Goal: Browse casually: Explore the website without a specific task or goal

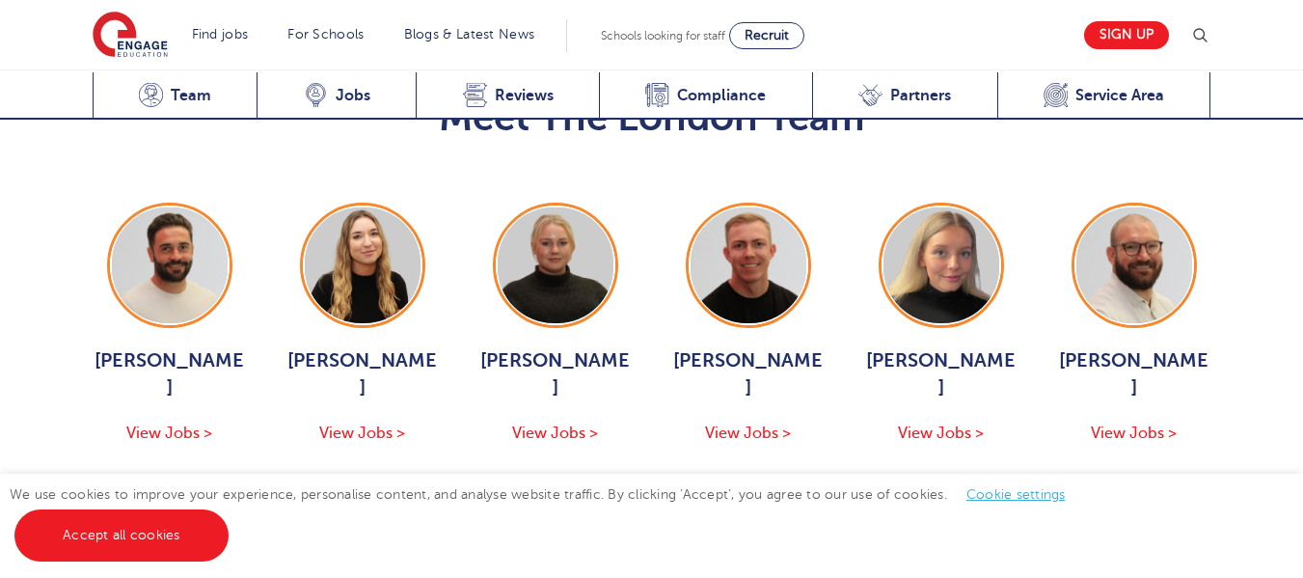
scroll to position [2123, 0]
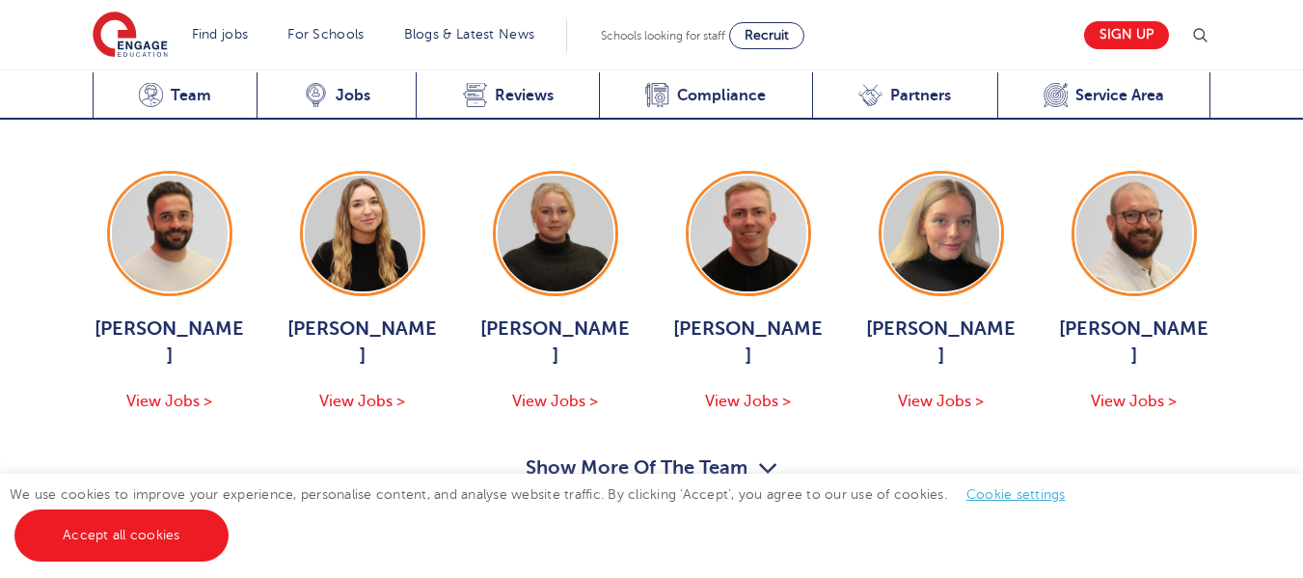
click at [645, 452] on button "Show More Of The Team" at bounding box center [652, 470] width 253 height 37
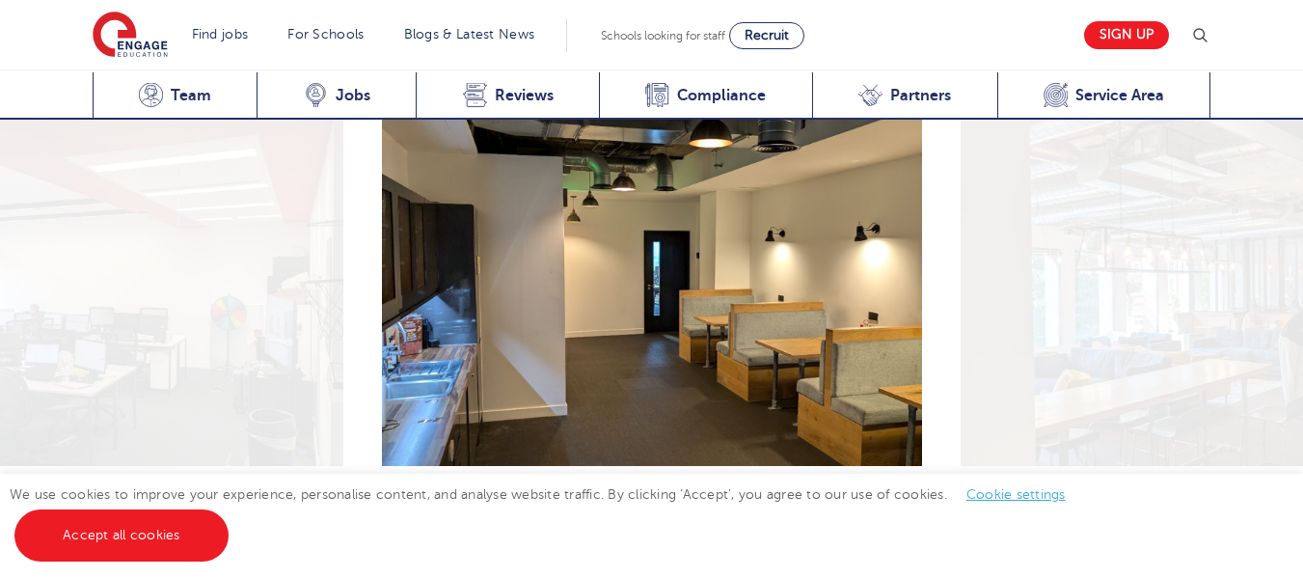
scroll to position [3473, 0]
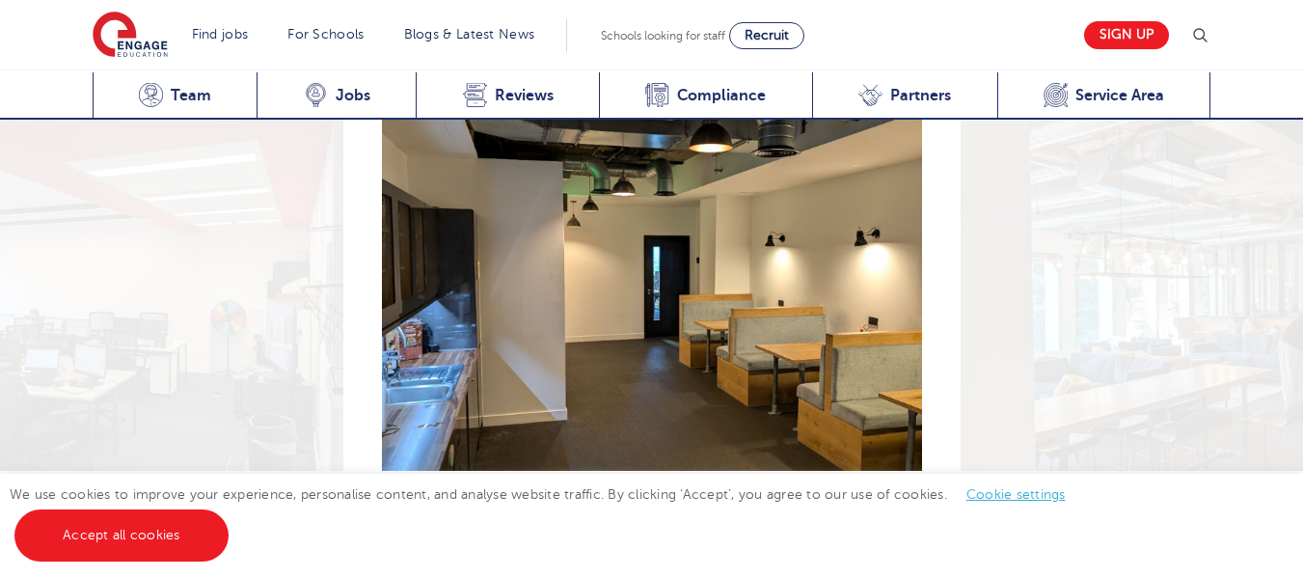
click at [897, 496] on button "Next" at bounding box center [903, 515] width 39 height 39
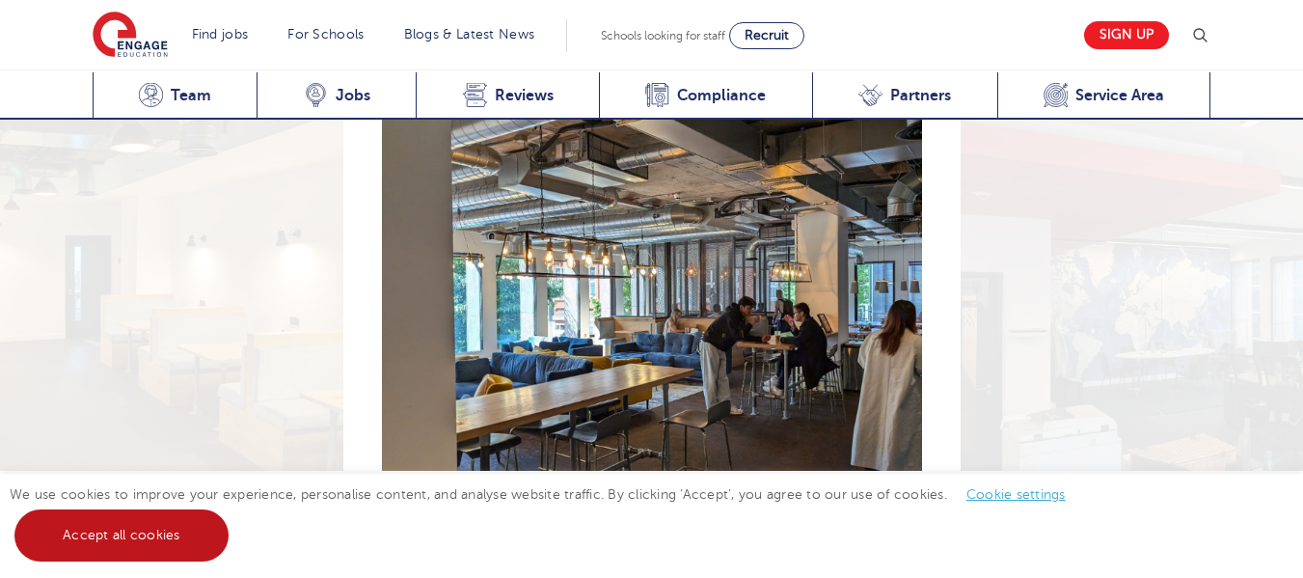
click at [185, 551] on link "Accept all cookies" at bounding box center [121, 535] width 214 height 52
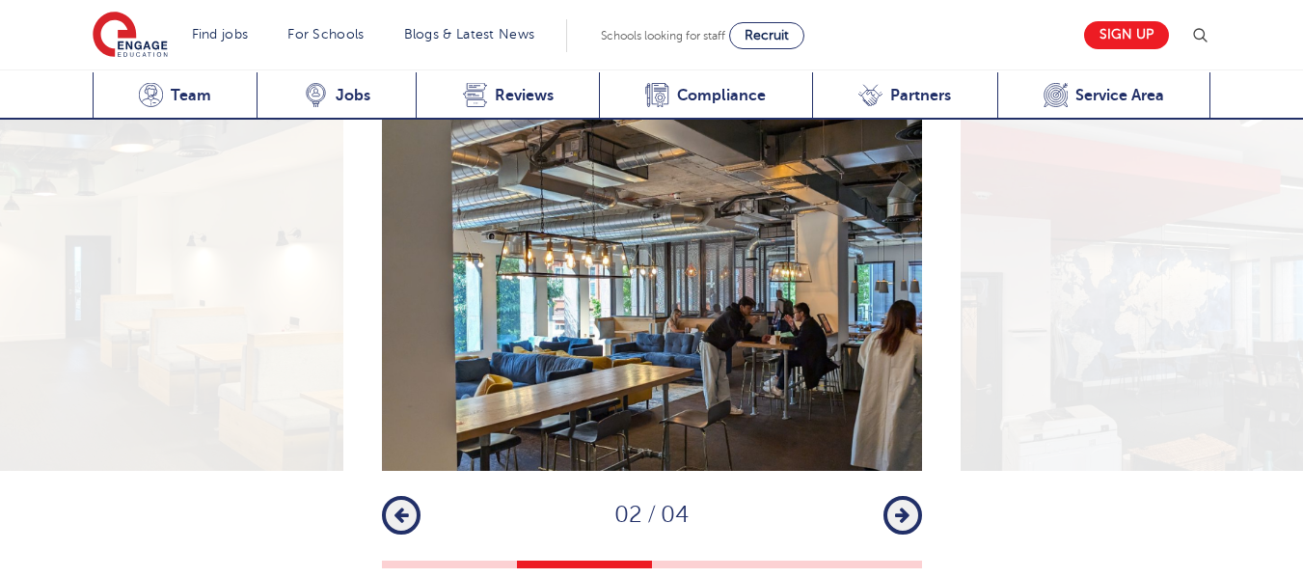
click at [902, 503] on button "Next" at bounding box center [903, 515] width 39 height 39
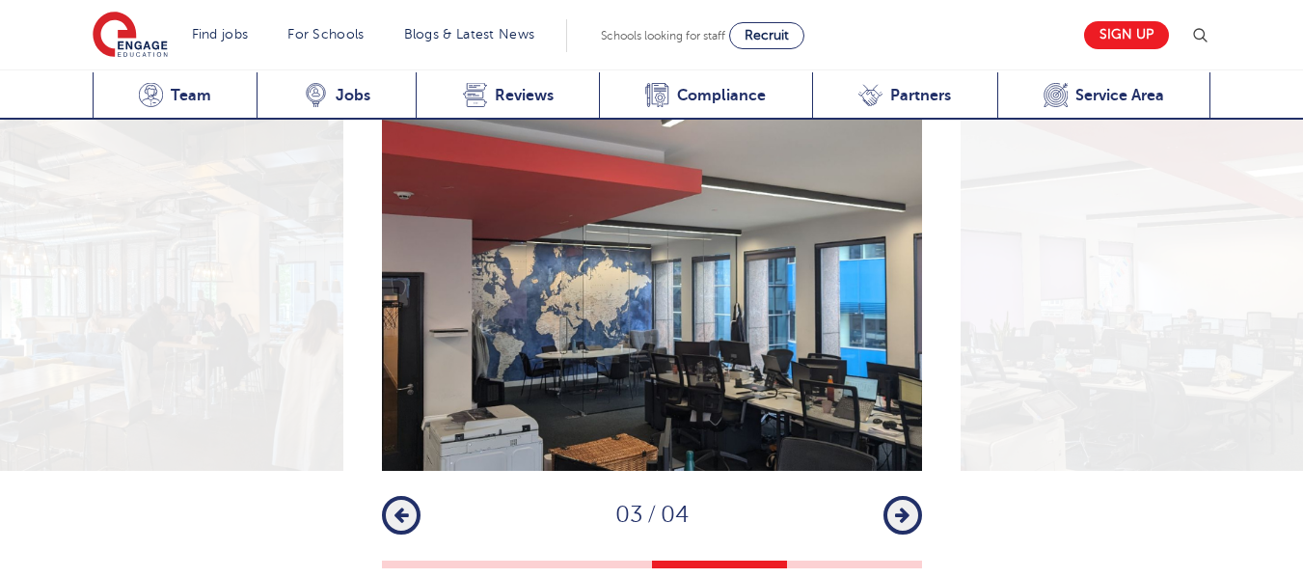
click at [904, 498] on button "Next" at bounding box center [903, 515] width 39 height 39
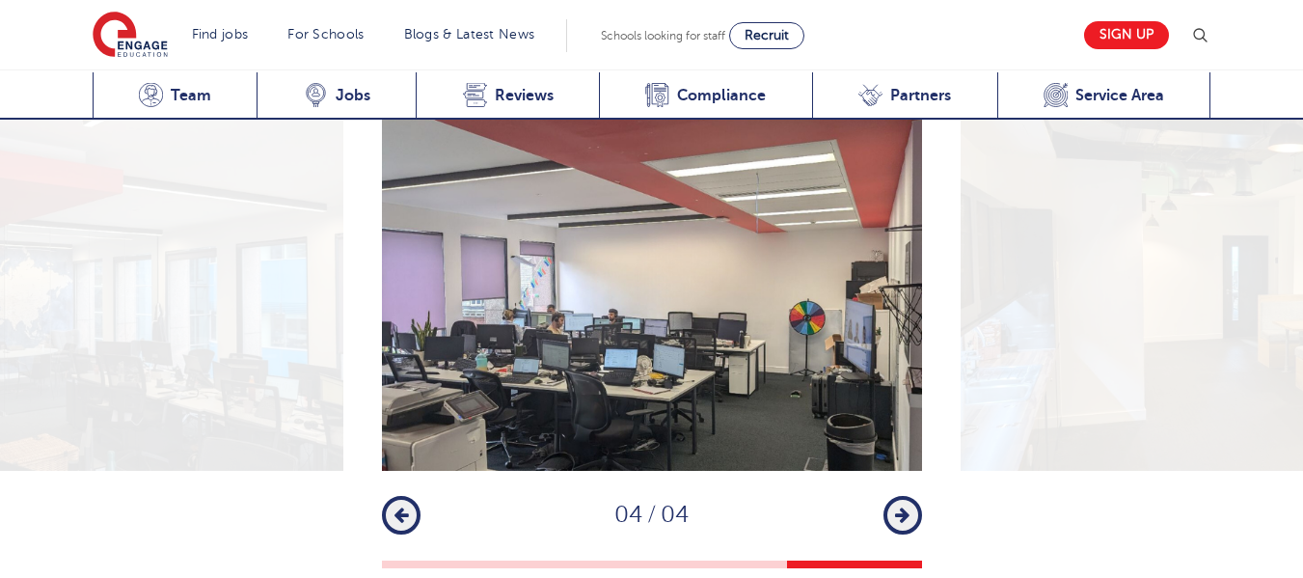
click at [907, 496] on button "Next" at bounding box center [903, 515] width 39 height 39
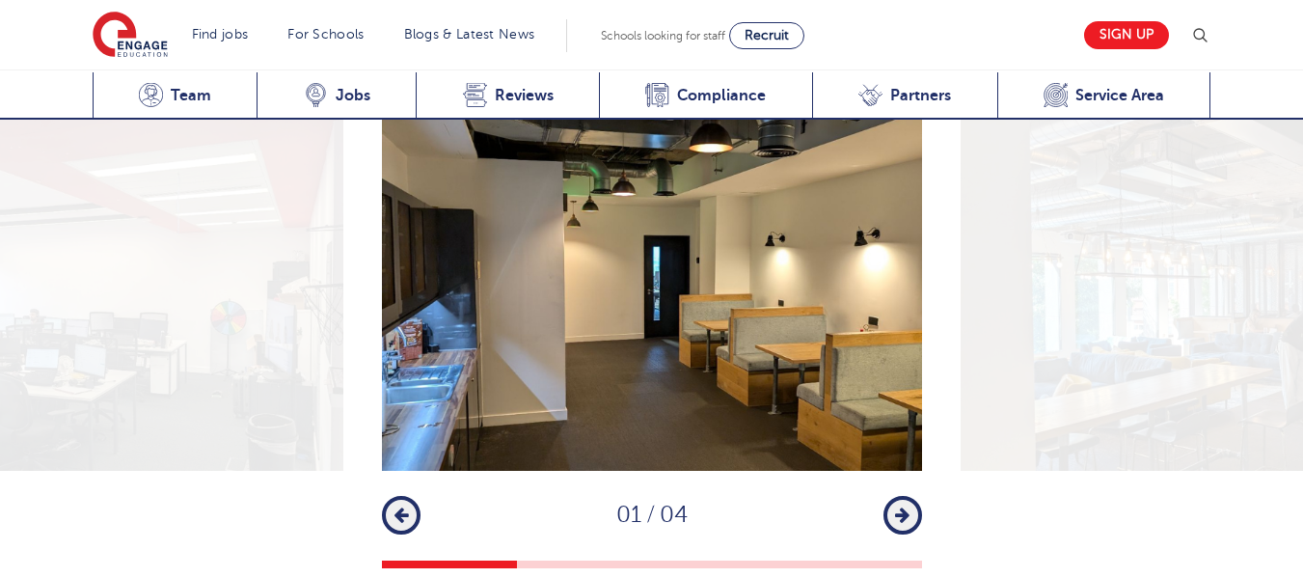
click at [907, 507] on icon "button" at bounding box center [902, 515] width 14 height 17
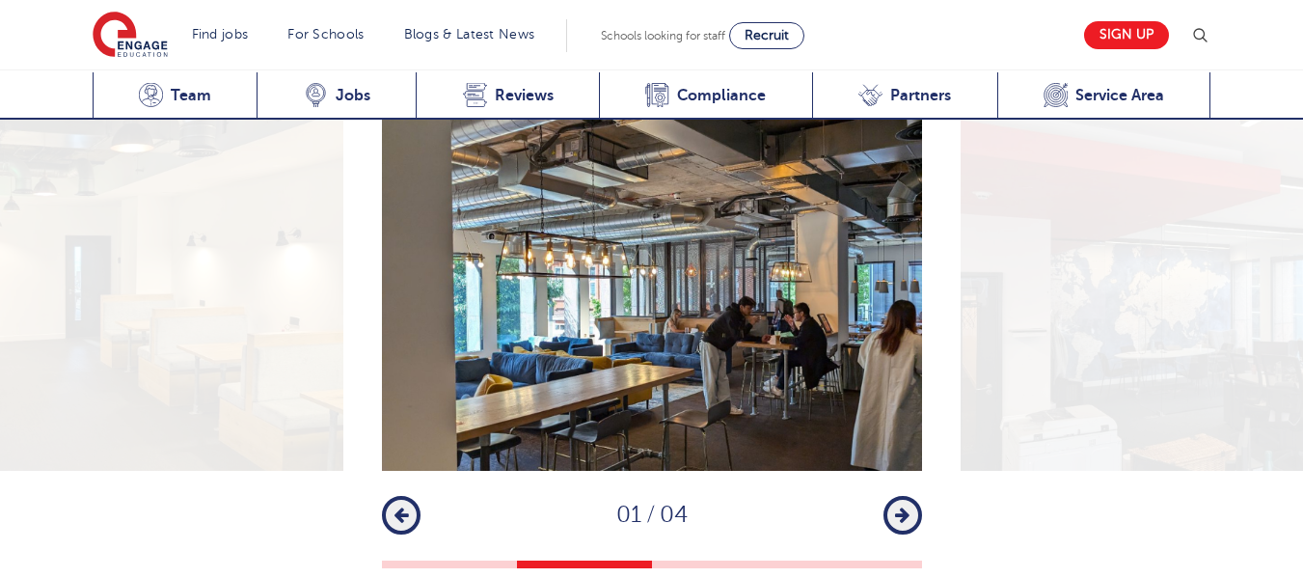
click at [907, 507] on icon "button" at bounding box center [902, 515] width 14 height 17
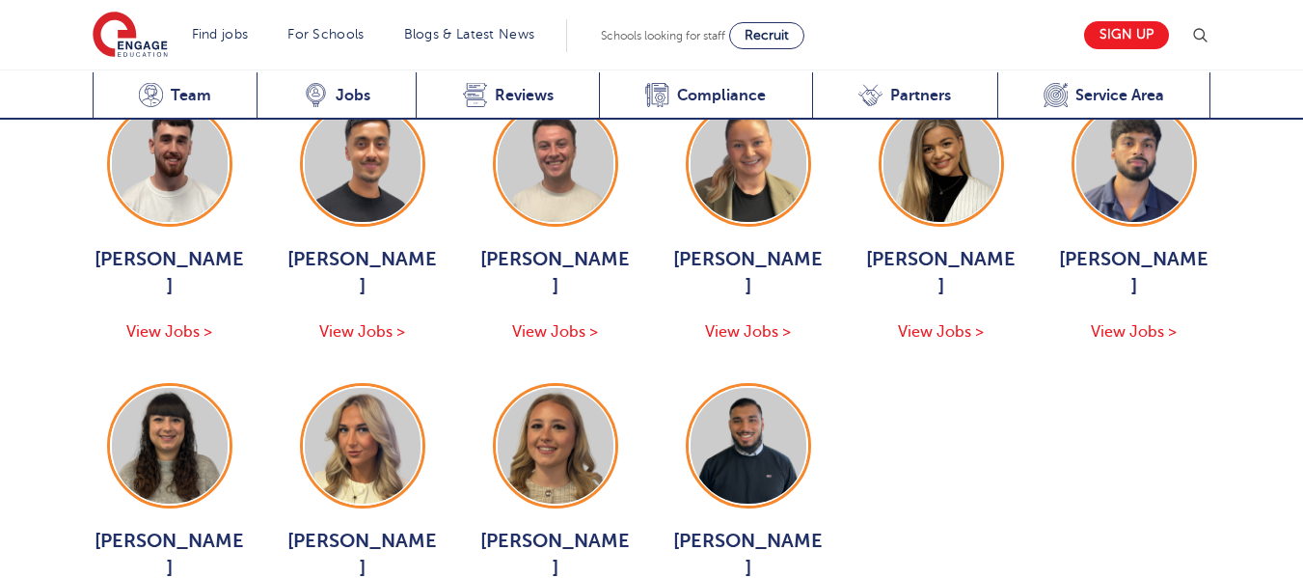
scroll to position [2563, 0]
